Goal: Task Accomplishment & Management: Use online tool/utility

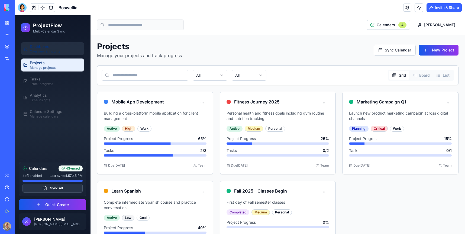
click at [45, 47] on span "Dashboard" at bounding box center [40, 46] width 20 height 5
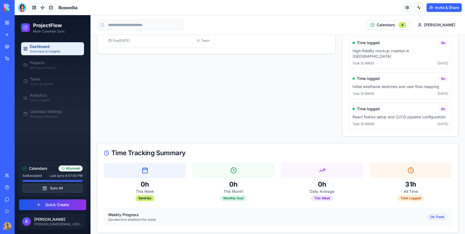
scroll to position [557, 0]
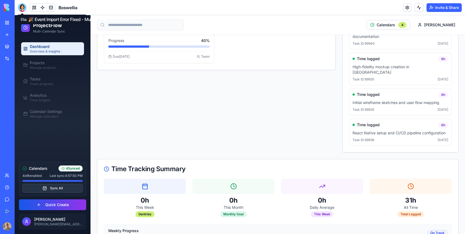
click at [18, 8] on div at bounding box center [22, 7] width 9 height 9
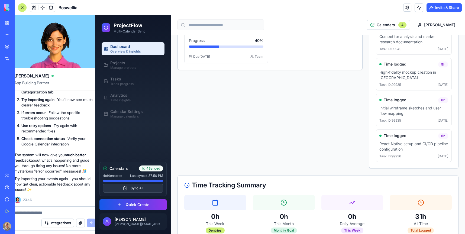
scroll to position [0, 0]
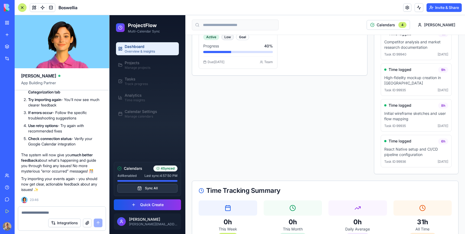
click at [37, 207] on div at bounding box center [61, 211] width 87 height 9
click at [32, 215] on textarea at bounding box center [61, 212] width 81 height 5
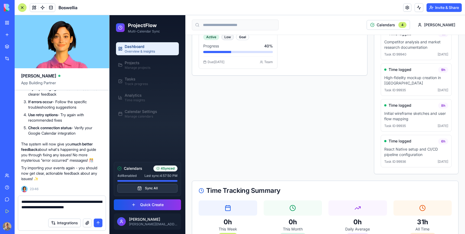
type textarea "**********"
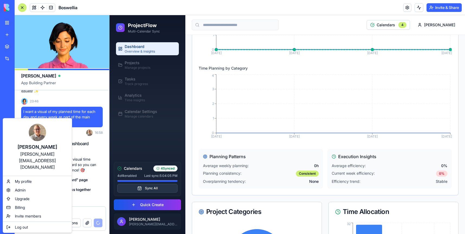
scroll to position [3613, 0]
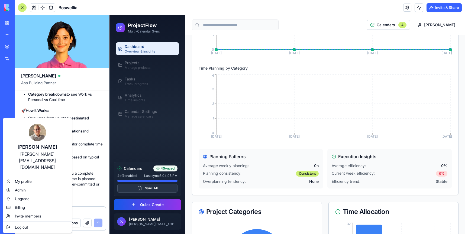
click at [92, 196] on html "BETA My Workspace New app Marketplace Integrations Recent Boswellia AI Logo Gen…" at bounding box center [232, 117] width 465 height 234
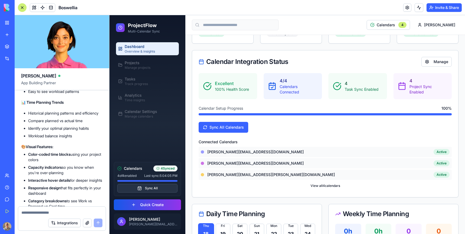
scroll to position [0, 0]
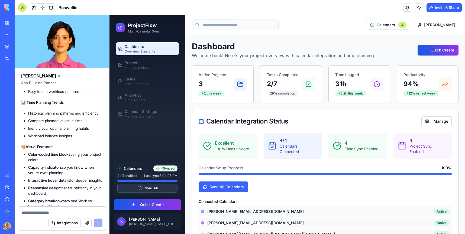
click at [35, 214] on textarea at bounding box center [61, 212] width 81 height 5
type textarea "**********"
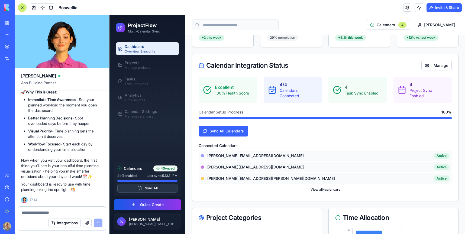
scroll to position [555, 0]
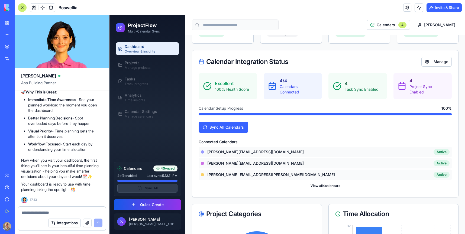
click at [159, 187] on button "Sync All" at bounding box center [147, 188] width 60 height 9
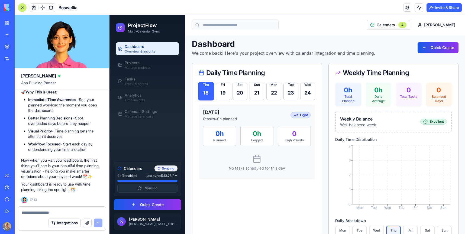
scroll to position [0, 0]
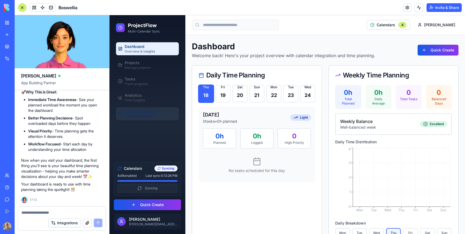
click at [145, 114] on span "Manage calendars" at bounding box center [139, 116] width 28 height 4
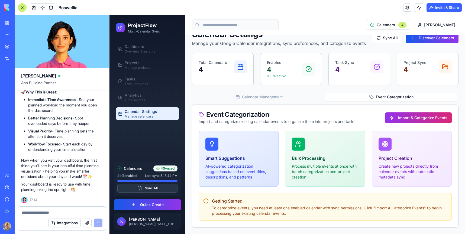
scroll to position [12, 0]
click at [399, 93] on button "Event Categorization" at bounding box center [391, 97] width 132 height 9
click at [421, 119] on button "Import & Categorize Events" at bounding box center [418, 117] width 67 height 11
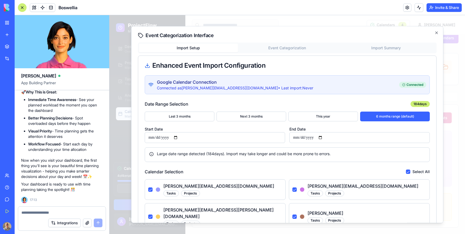
click at [159, 136] on input "**********" at bounding box center [215, 137] width 140 height 11
click at [178, 137] on input "**********" at bounding box center [215, 137] width 140 height 11
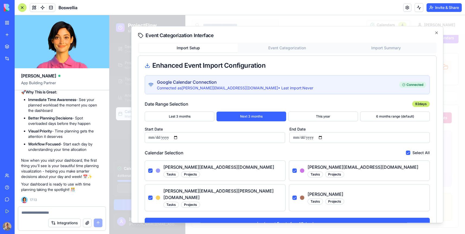
type input "**********"
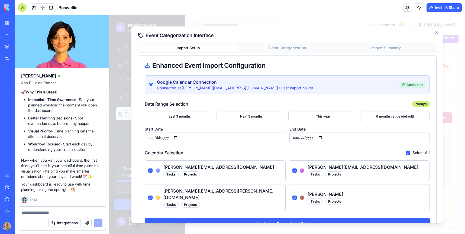
click at [326, 136] on input "**********" at bounding box center [359, 137] width 140 height 11
type input "**********"
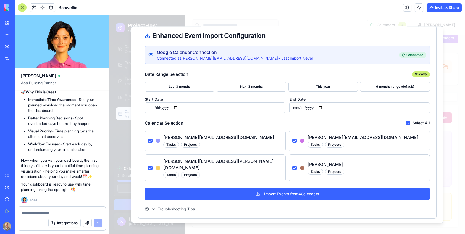
scroll to position [43, 0]
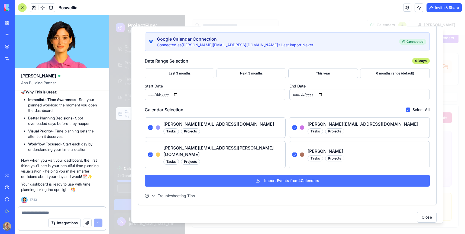
click at [254, 176] on button "Import Events from 4 Calendar s" at bounding box center [287, 181] width 285 height 12
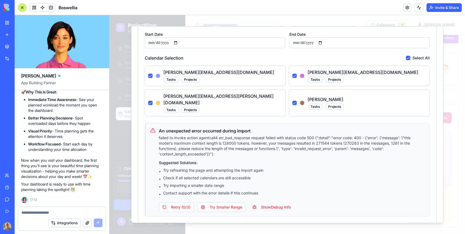
scroll to position [96, 0]
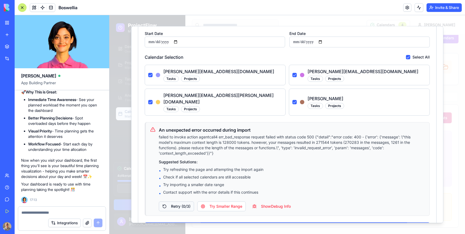
click at [182, 201] on button "Retry ( 0 / 3 )" at bounding box center [176, 206] width 35 height 10
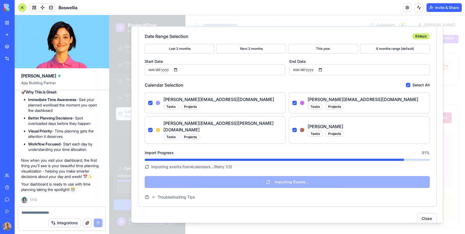
scroll to position [69, 0]
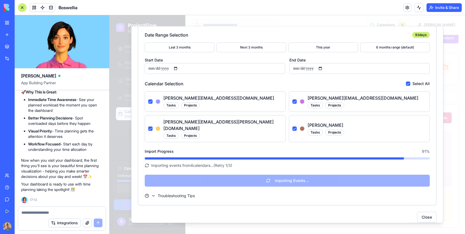
click at [153, 194] on icon "button" at bounding box center [153, 196] width 4 height 4
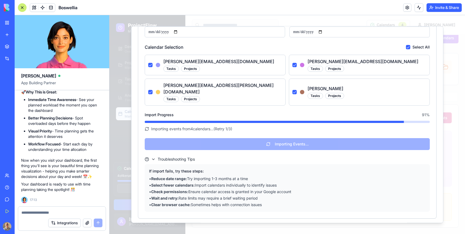
scroll to position [113, 0]
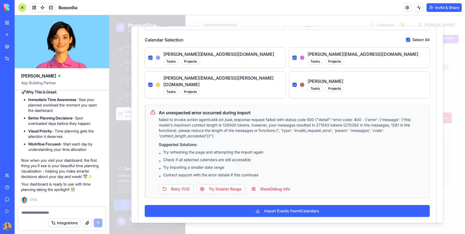
click at [35, 213] on textarea at bounding box center [61, 212] width 81 height 5
click at [280, 184] on button "Show Debug Info" at bounding box center [270, 189] width 45 height 10
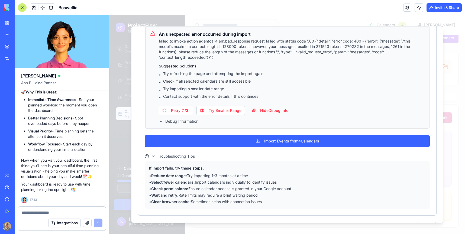
scroll to position [196, 0]
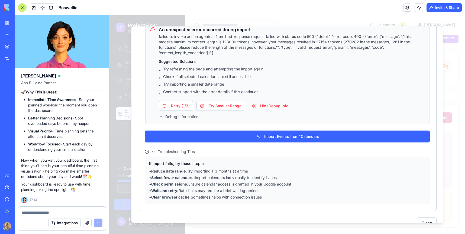
click at [168, 113] on div "An unexpected error occurred during import failed to invoke action agentcall4 e…" at bounding box center [287, 73] width 285 height 102
click at [164, 114] on button "Debug Information" at bounding box center [179, 116] width 40 height 5
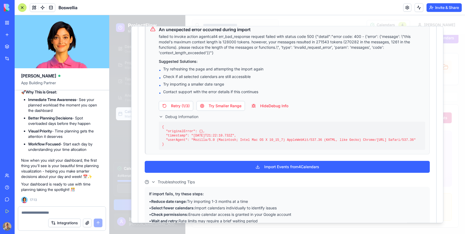
drag, startPoint x: 185, startPoint y: 141, endPoint x: 159, endPoint y: 117, distance: 34.9
click at [159, 122] on div "{ "originalError": {}, "timestamp": "[DATE]T21:22:10.732Z", "userAgent": "Mozil…" at bounding box center [292, 136] width 266 height 28
copy pre "{ "originalError": {}, "timestamp": "[DATE]T21:22:10.732Z", "userAgent": "Mozil…"
click at [30, 212] on textarea at bounding box center [61, 212] width 81 height 5
type textarea "**********"
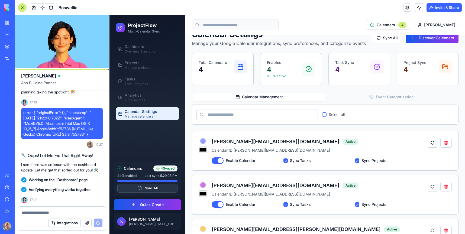
scroll to position [4207, 0]
